Goal: Navigation & Orientation: Find specific page/section

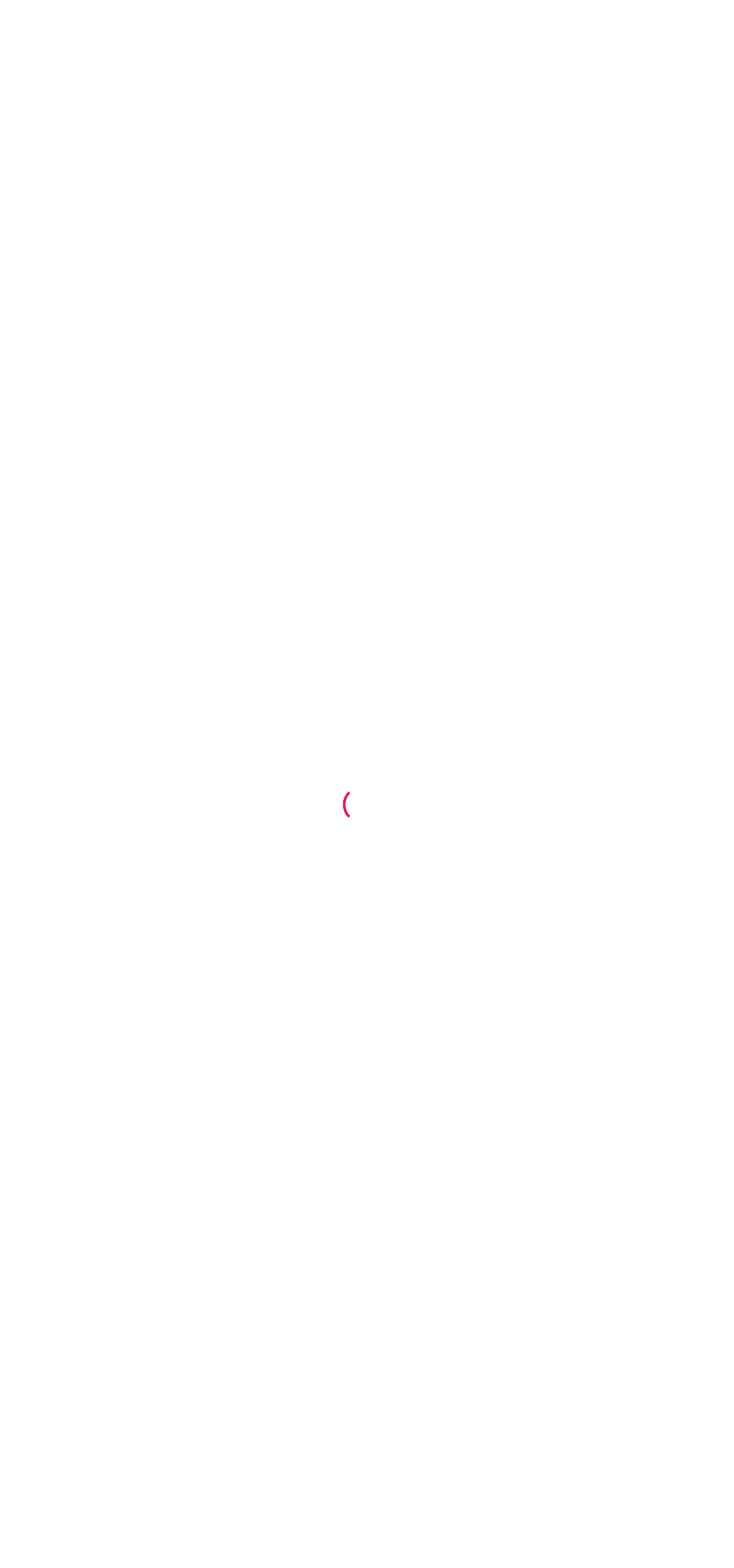
click at [497, 768] on div at bounding box center [367, 784] width 734 height 1568
click at [5, 153] on div at bounding box center [367, 784] width 734 height 1568
